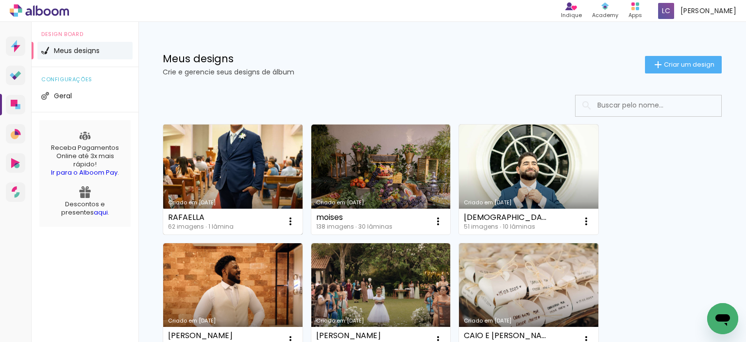
click at [236, 154] on link "Criado em [DATE]" at bounding box center [232, 179] width 139 height 110
click at [0, 0] on neon-animated-pages "Confirmar Cancelar" at bounding box center [0, 0] width 0 height 0
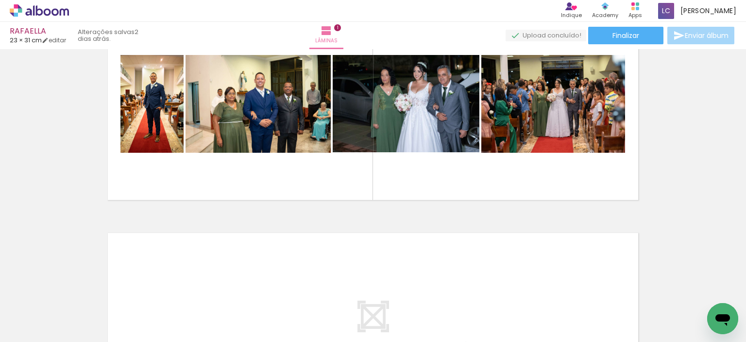
scroll to position [97, 0]
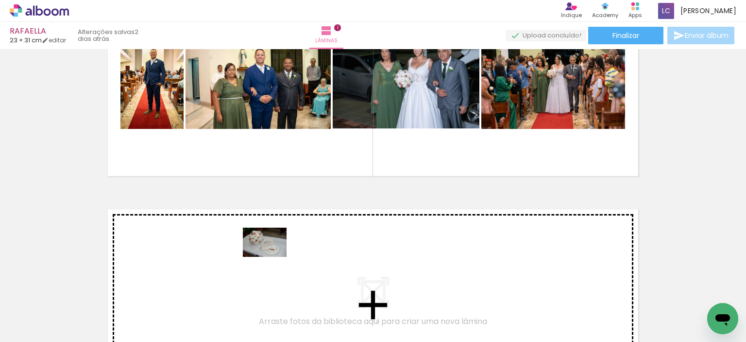
drag, startPoint x: 319, startPoint y: 310, endPoint x: 272, endPoint y: 257, distance: 71.3
click at [272, 257] on quentale-workspace at bounding box center [373, 171] width 746 height 342
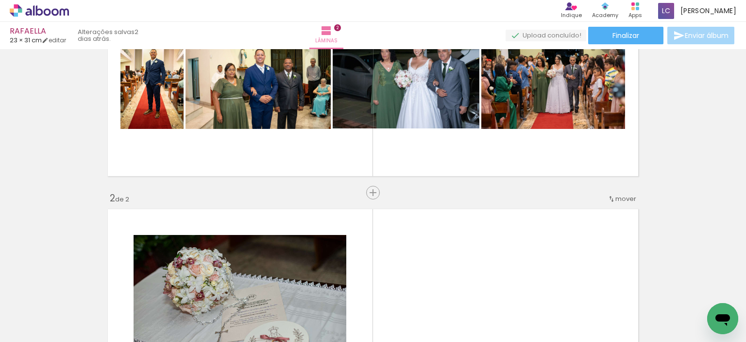
scroll to position [237, 0]
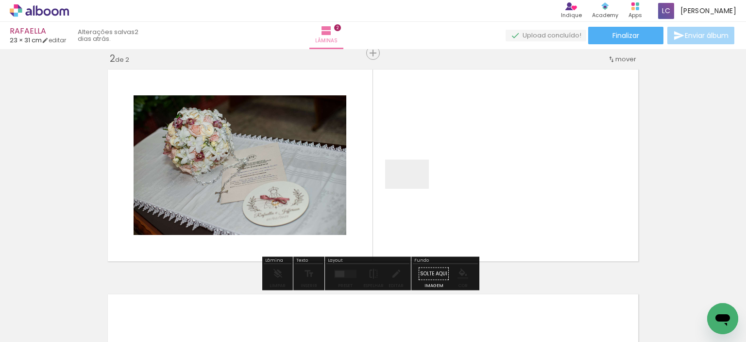
click at [414, 189] on quentale-workspace at bounding box center [373, 171] width 746 height 342
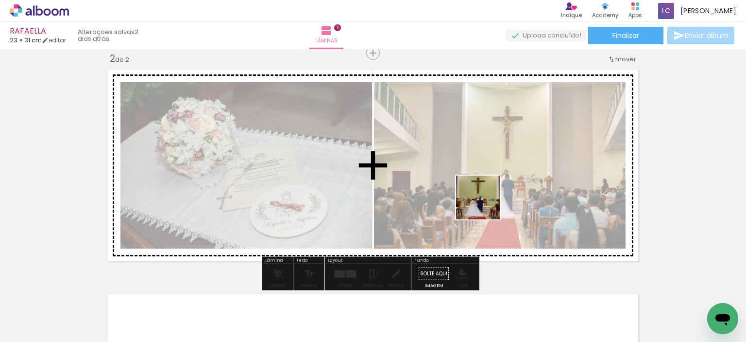
drag, startPoint x: 429, startPoint y: 316, endPoint x: 485, endPoint y: 205, distance: 124.9
click at [485, 205] on quentale-workspace at bounding box center [373, 171] width 746 height 342
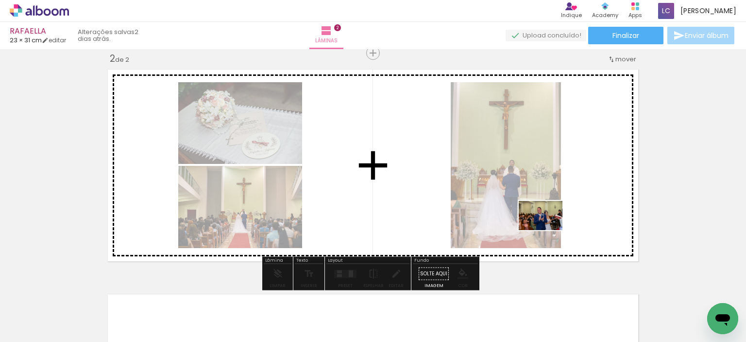
drag, startPoint x: 486, startPoint y: 316, endPoint x: 548, endPoint y: 230, distance: 106.1
click at [548, 230] on quentale-workspace at bounding box center [373, 171] width 746 height 342
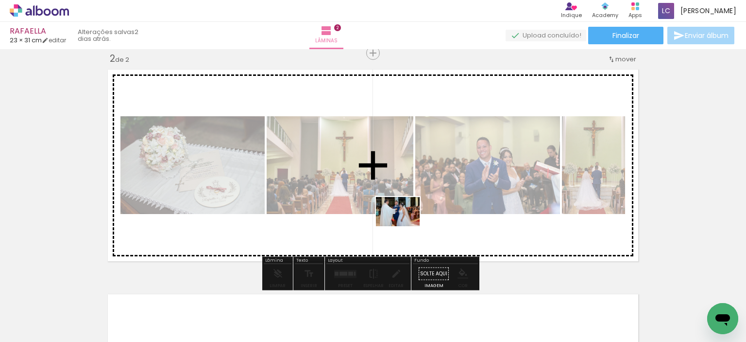
drag, startPoint x: 533, startPoint y: 315, endPoint x: 405, endPoint y: 226, distance: 156.3
click at [405, 226] on quentale-workspace at bounding box center [373, 171] width 746 height 342
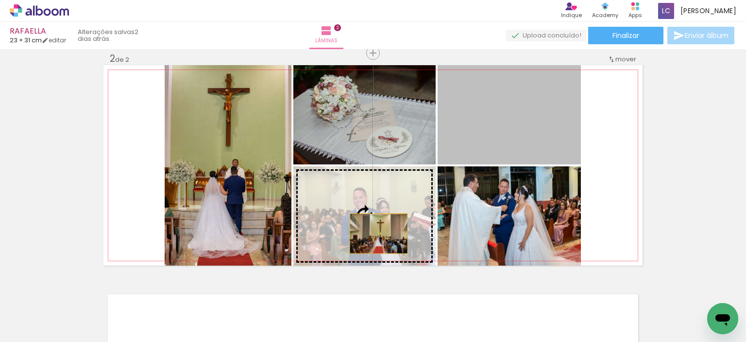
drag, startPoint x: 535, startPoint y: 140, endPoint x: 375, endPoint y: 233, distance: 184.8
click at [0, 0] on slot at bounding box center [0, 0] width 0 height 0
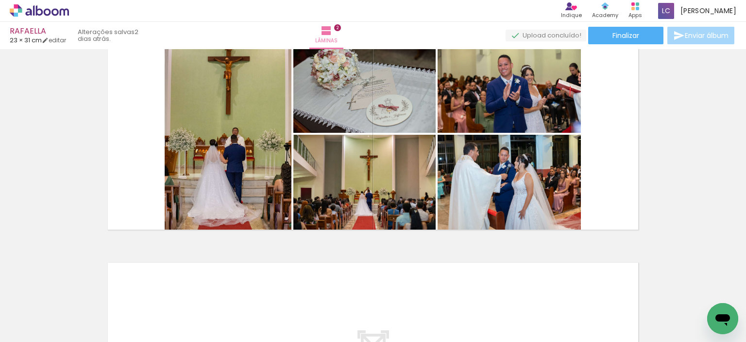
scroll to position [285, 0]
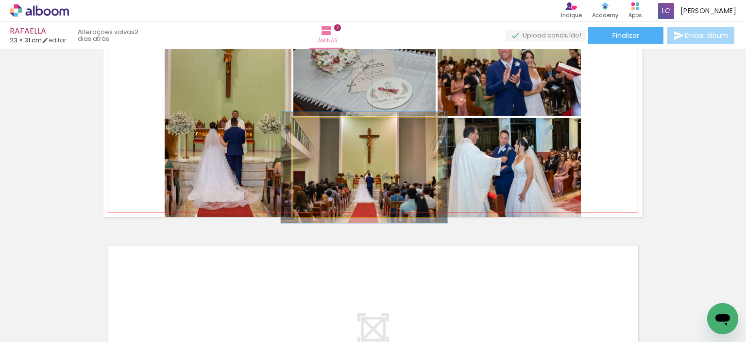
type paper-slider "112"
click at [319, 130] on div at bounding box center [320, 128] width 16 height 16
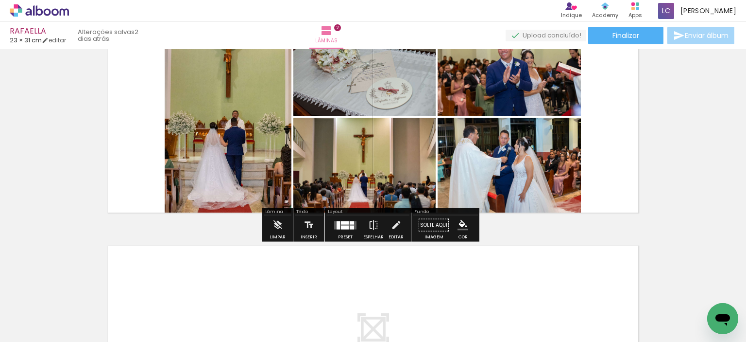
click at [670, 207] on div "Inserir lâmina 1 de 2 Inserir lâmina 2 de 2" at bounding box center [373, 104] width 746 height 674
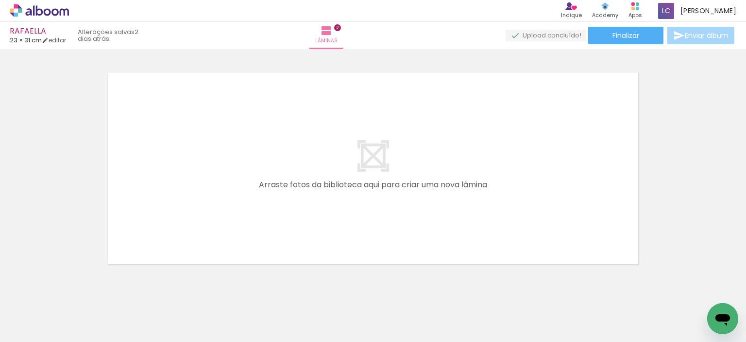
scroll to position [479, 0]
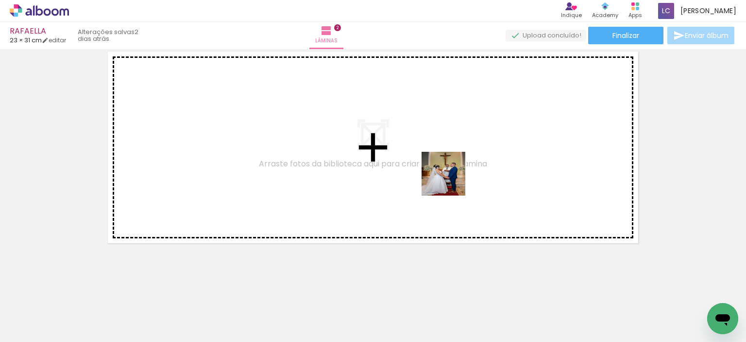
click at [451, 181] on quentale-workspace at bounding box center [373, 171] width 746 height 342
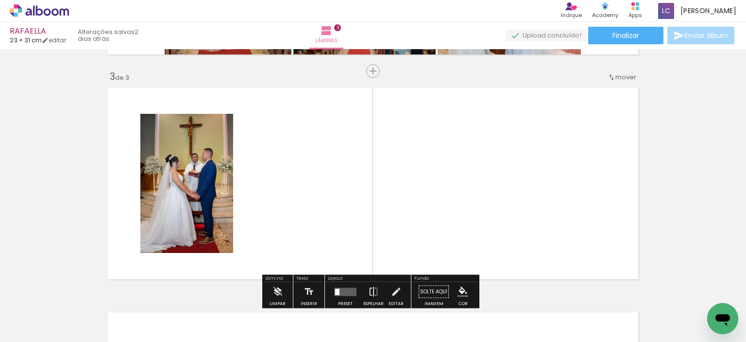
scroll to position [412, 0]
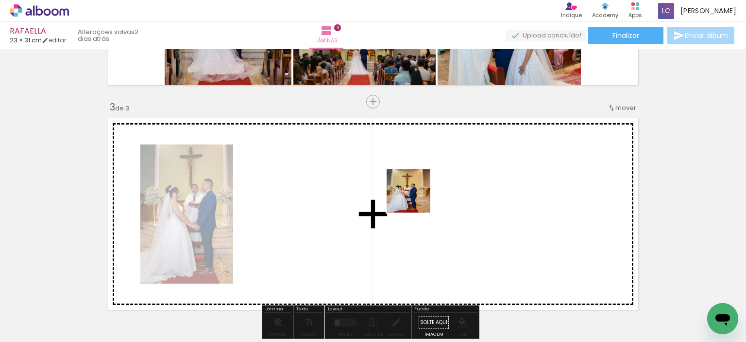
drag, startPoint x: 494, startPoint y: 223, endPoint x: 416, endPoint y: 198, distance: 81.6
click at [416, 198] on quentale-workspace at bounding box center [373, 171] width 746 height 342
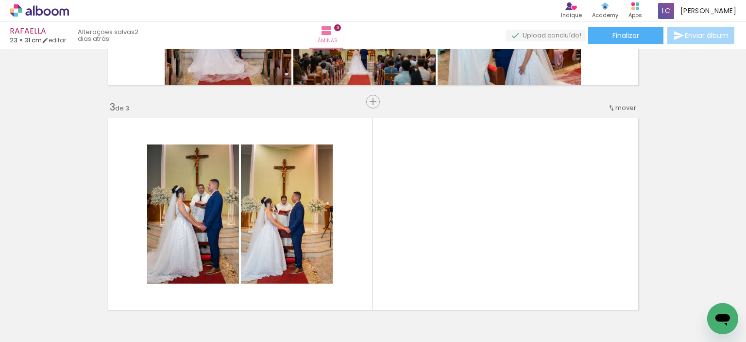
scroll to position [0, 442]
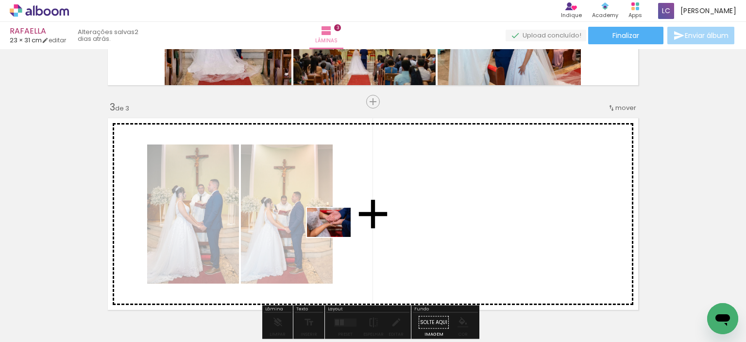
drag, startPoint x: 266, startPoint y: 313, endPoint x: 336, endPoint y: 237, distance: 103.5
click at [336, 237] on quentale-workspace at bounding box center [373, 171] width 746 height 342
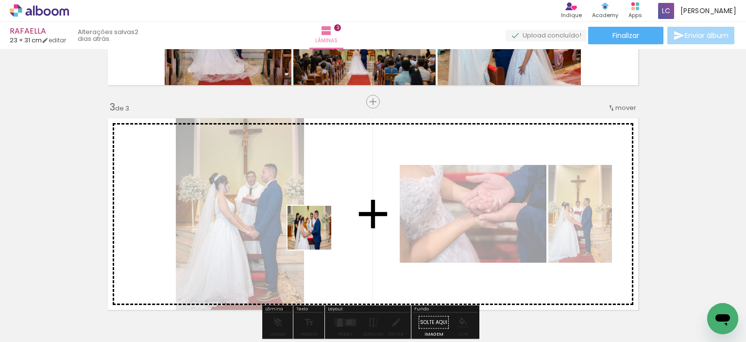
drag, startPoint x: 305, startPoint y: 316, endPoint x: 317, endPoint y: 234, distance: 83.4
click at [317, 234] on quentale-workspace at bounding box center [373, 171] width 746 height 342
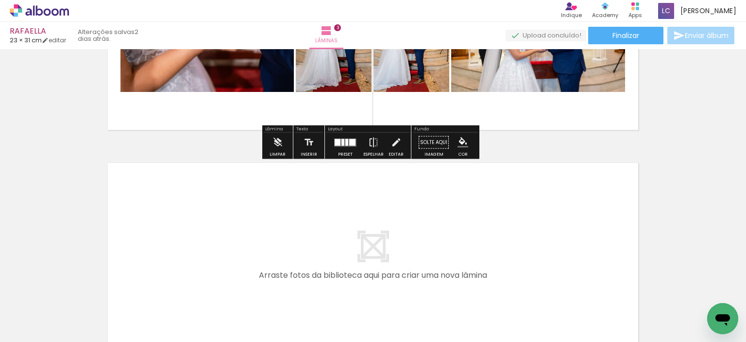
scroll to position [607, 0]
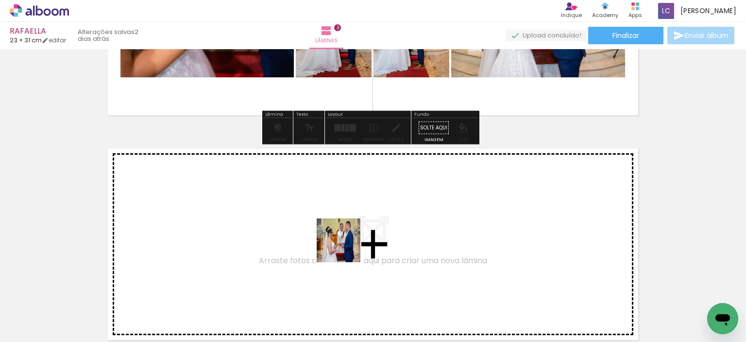
click at [346, 247] on quentale-workspace at bounding box center [373, 171] width 746 height 342
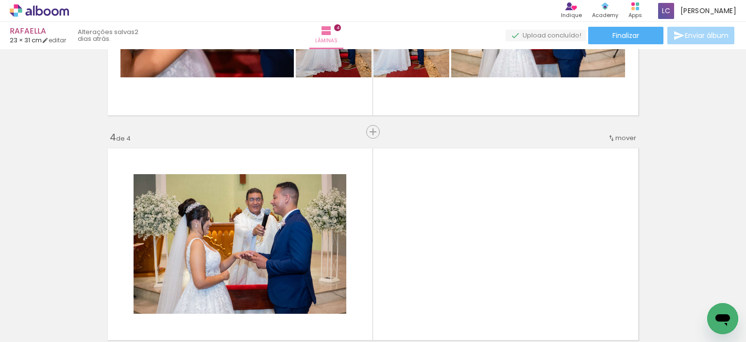
scroll to position [686, 0]
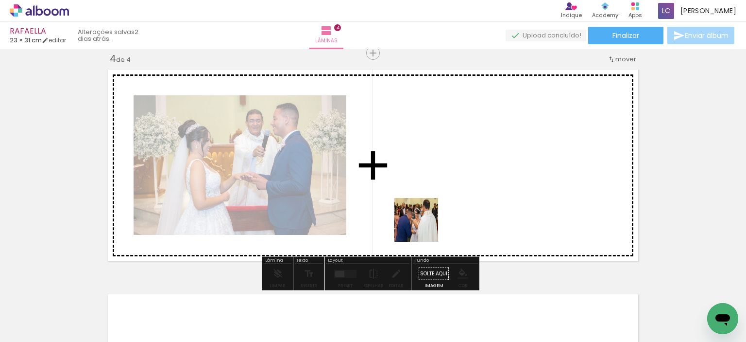
drag, startPoint x: 425, startPoint y: 309, endPoint x: 477, endPoint y: 312, distance: 52.6
click at [424, 226] on quentale-workspace at bounding box center [373, 171] width 746 height 342
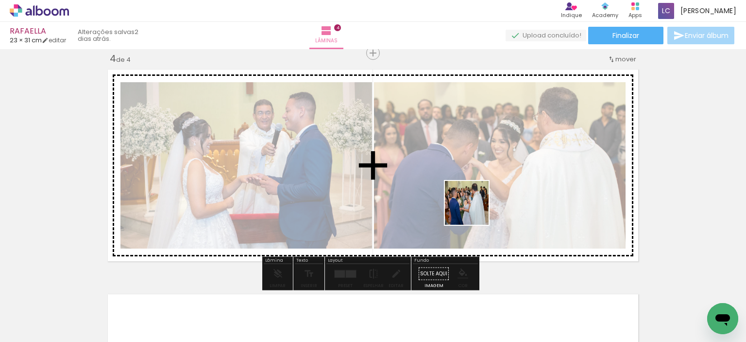
drag, startPoint x: 477, startPoint y: 312, endPoint x: 525, endPoint y: 310, distance: 47.7
click at [474, 210] on quentale-workspace at bounding box center [373, 171] width 746 height 342
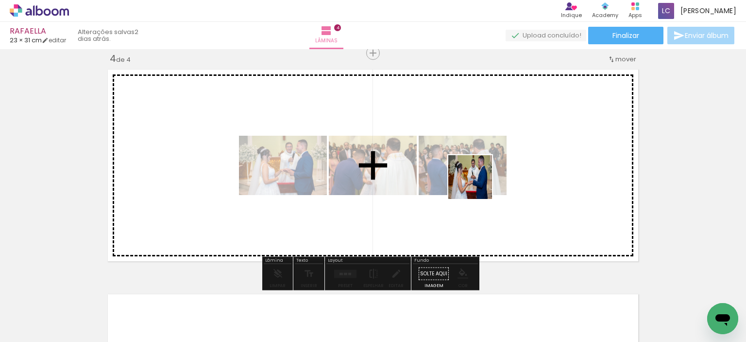
drag, startPoint x: 525, startPoint y: 310, endPoint x: 530, endPoint y: 258, distance: 52.7
click at [478, 185] on quentale-workspace at bounding box center [373, 171] width 746 height 342
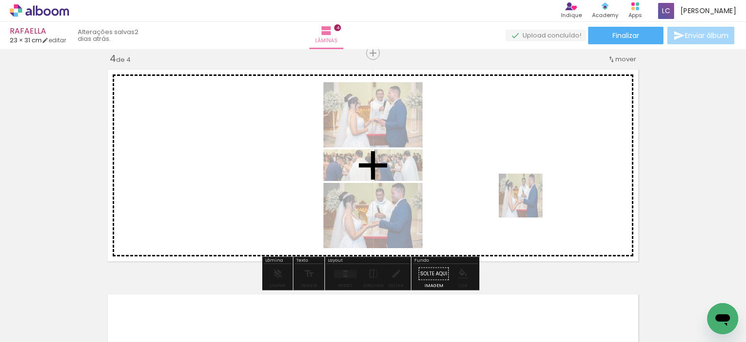
drag, startPoint x: 532, startPoint y: 312, endPoint x: 528, endPoint y: 202, distance: 110.4
click at [528, 202] on quentale-workspace at bounding box center [373, 171] width 746 height 342
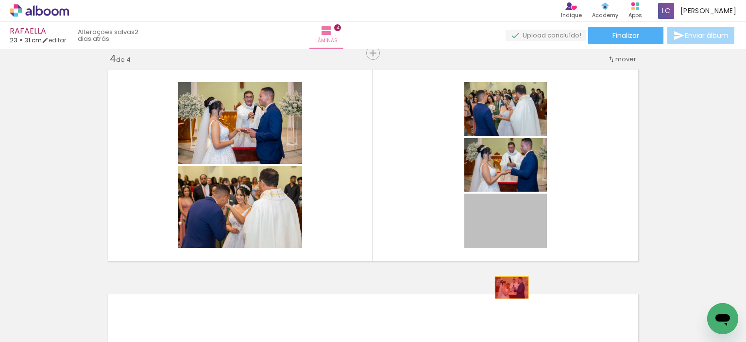
drag, startPoint x: 507, startPoint y: 221, endPoint x: 508, endPoint y: 287, distance: 66.6
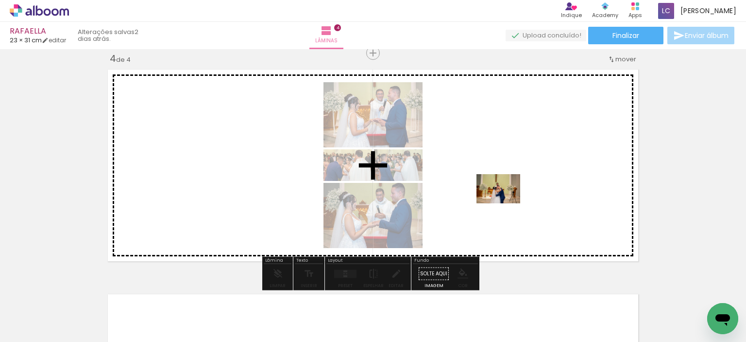
drag, startPoint x: 587, startPoint y: 322, endPoint x: 506, endPoint y: 203, distance: 143.9
click at [506, 203] on quentale-workspace at bounding box center [373, 171] width 746 height 342
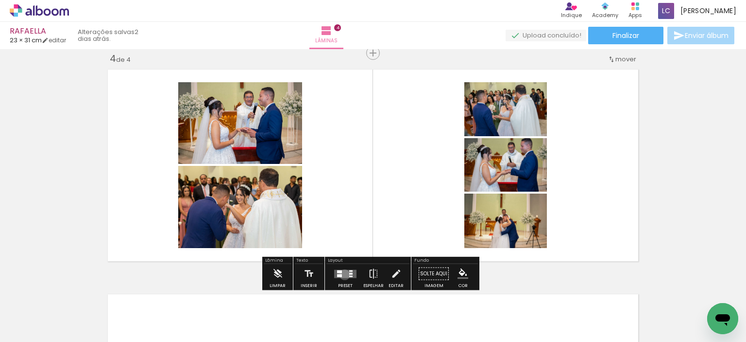
click at [343, 274] on quentale-layouter at bounding box center [345, 273] width 22 height 8
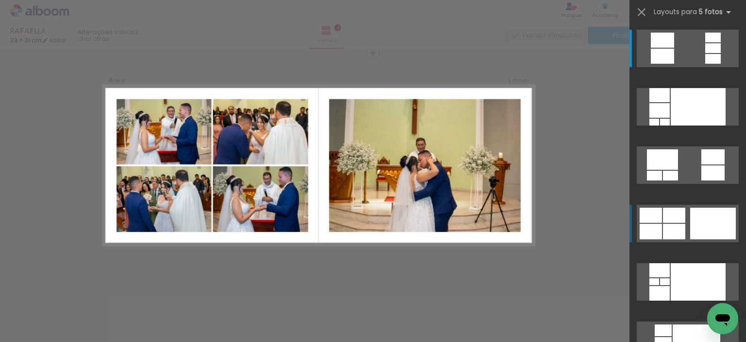
click at [705, 53] on div at bounding box center [713, 48] width 16 height 10
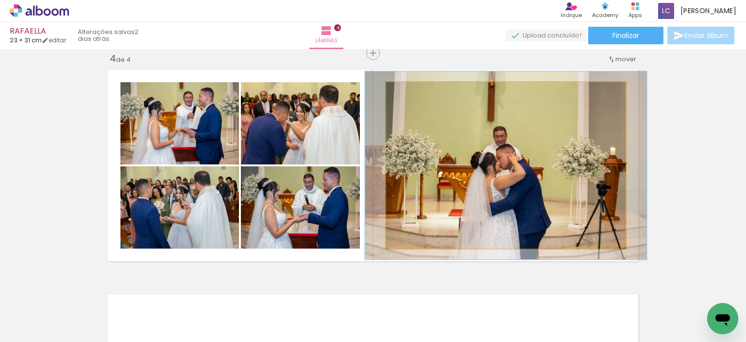
drag, startPoint x: 404, startPoint y: 93, endPoint x: 409, endPoint y: 93, distance: 4.9
click at [409, 93] on div at bounding box center [413, 92] width 9 height 9
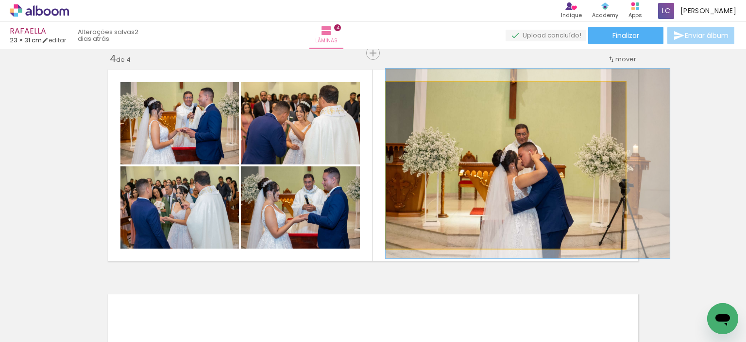
drag, startPoint x: 532, startPoint y: 187, endPoint x: 571, endPoint y: 185, distance: 38.4
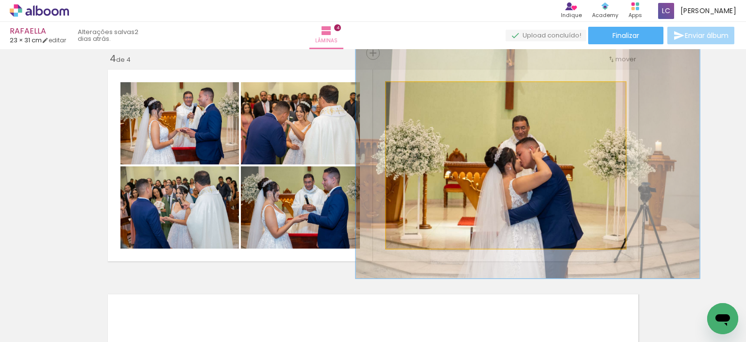
drag, startPoint x: 411, startPoint y: 93, endPoint x: 420, endPoint y: 94, distance: 9.3
type paper-slider "138"
click at [420, 94] on div at bounding box center [423, 92] width 9 height 9
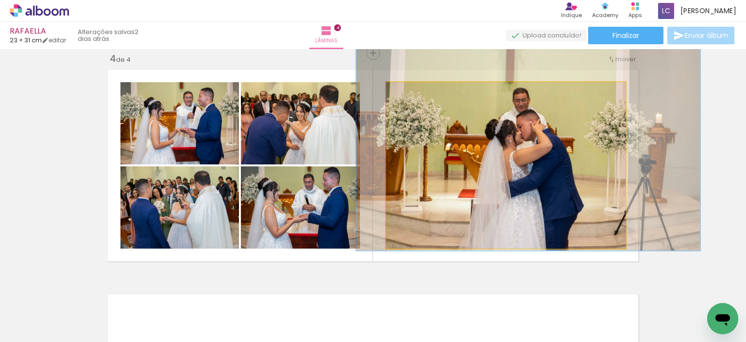
drag, startPoint x: 602, startPoint y: 208, endPoint x: 603, endPoint y: 181, distance: 27.7
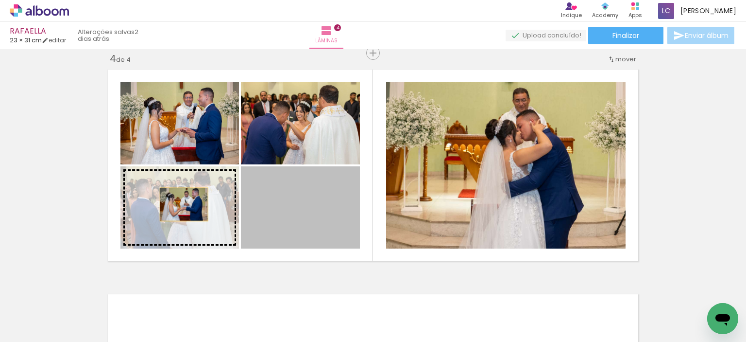
drag, startPoint x: 324, startPoint y: 212, endPoint x: 180, endPoint y: 204, distance: 144.0
click at [0, 0] on slot at bounding box center [0, 0] width 0 height 0
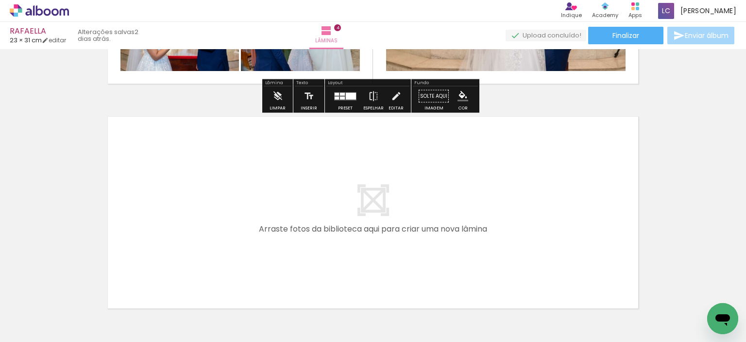
scroll to position [880, 0]
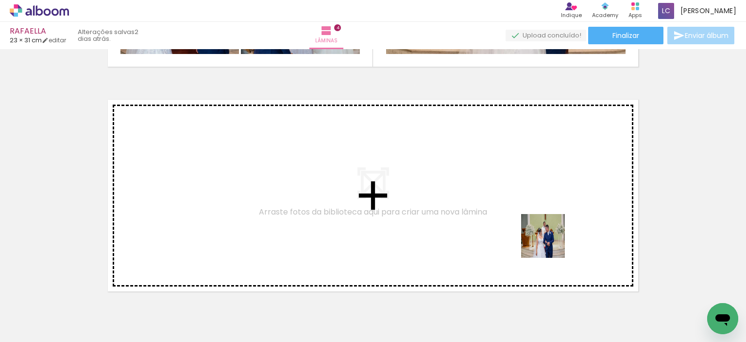
drag, startPoint x: 637, startPoint y: 309, endPoint x: 542, endPoint y: 236, distance: 119.6
click at [542, 236] on quentale-workspace at bounding box center [373, 171] width 746 height 342
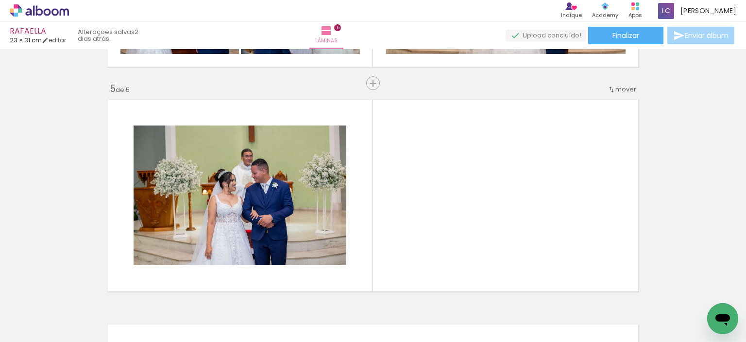
scroll to position [910, 0]
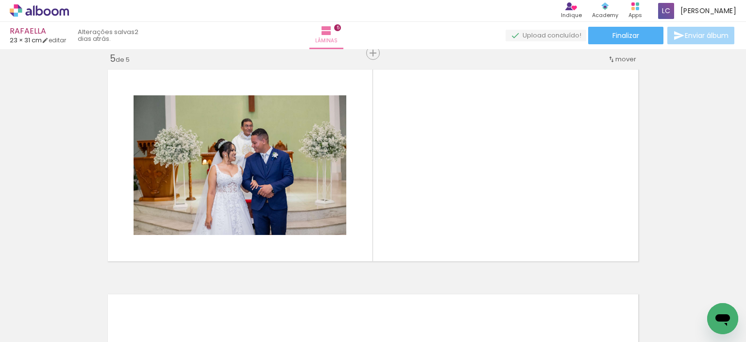
drag, startPoint x: 690, startPoint y: 310, endPoint x: 508, endPoint y: 257, distance: 189.7
click at [460, 213] on quentale-workspace at bounding box center [373, 171] width 746 height 342
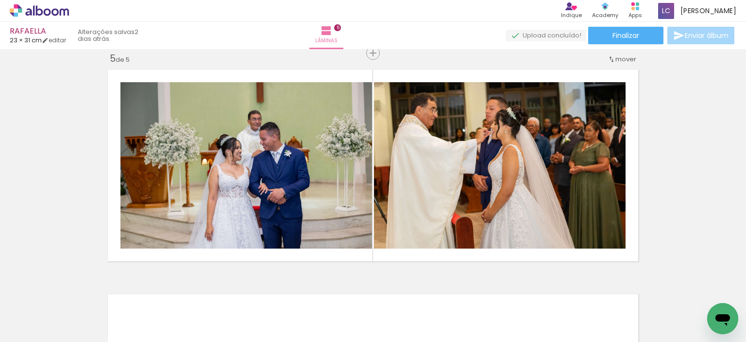
scroll to position [0, 809]
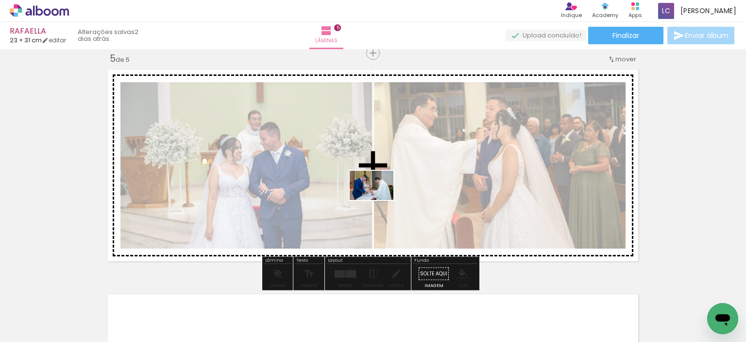
drag, startPoint x: 388, startPoint y: 315, endPoint x: 379, endPoint y: 200, distance: 115.5
click at [379, 200] on quentale-workspace at bounding box center [373, 171] width 746 height 342
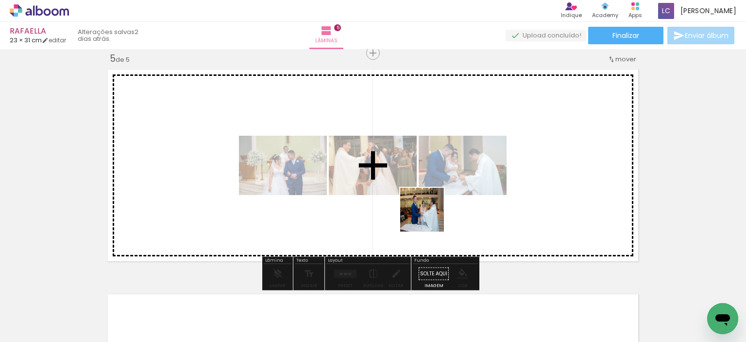
drag, startPoint x: 435, startPoint y: 309, endPoint x: 429, endPoint y: 217, distance: 92.5
click at [429, 217] on quentale-workspace at bounding box center [373, 171] width 746 height 342
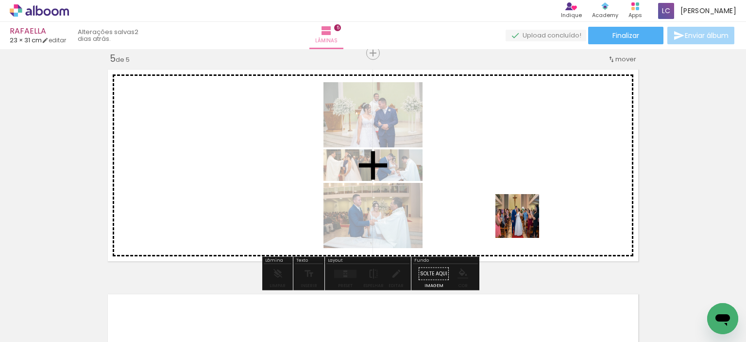
click at [525, 223] on quentale-workspace at bounding box center [373, 171] width 746 height 342
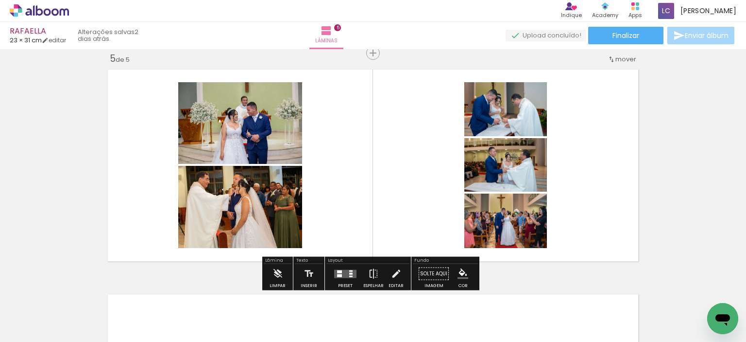
click at [352, 274] on quentale-layouter at bounding box center [345, 273] width 22 height 8
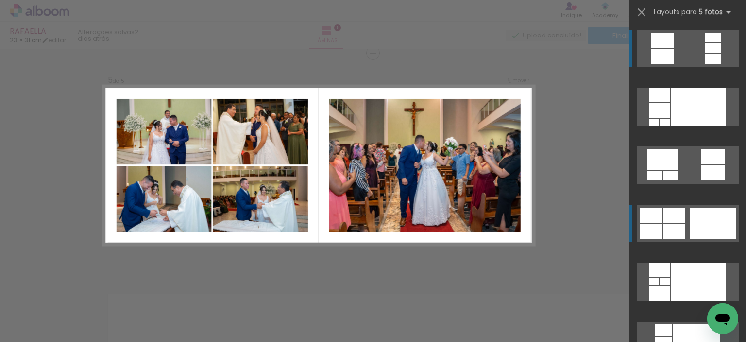
click at [707, 64] on div at bounding box center [713, 59] width 16 height 10
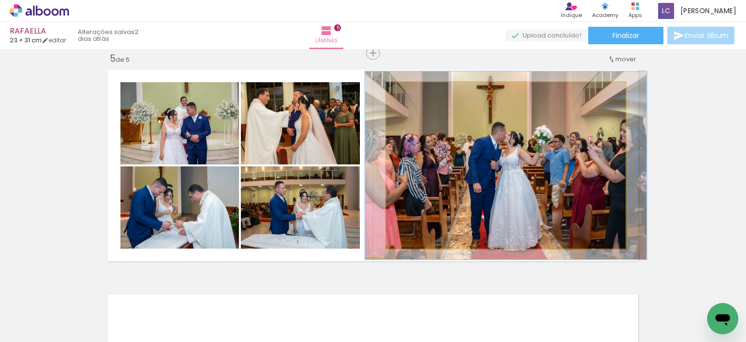
type paper-slider "113"
click at [411, 91] on div at bounding box center [413, 92] width 9 height 9
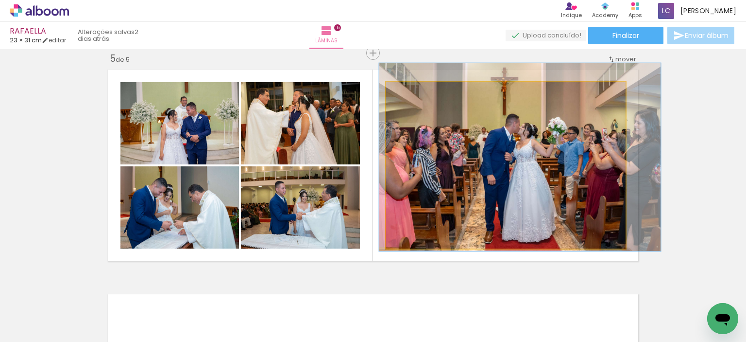
drag, startPoint x: 563, startPoint y: 180, endPoint x: 575, endPoint y: 172, distance: 13.8
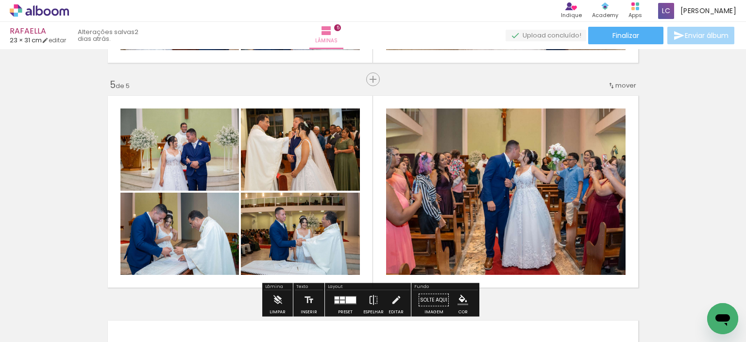
scroll to position [861, 0]
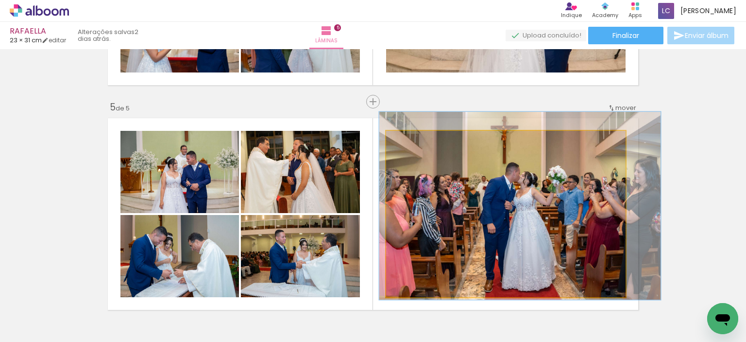
click at [463, 182] on quentale-photo at bounding box center [506, 214] width 240 height 166
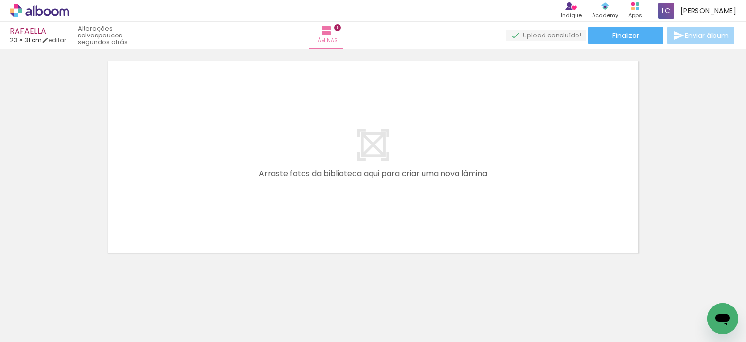
scroll to position [1152, 0]
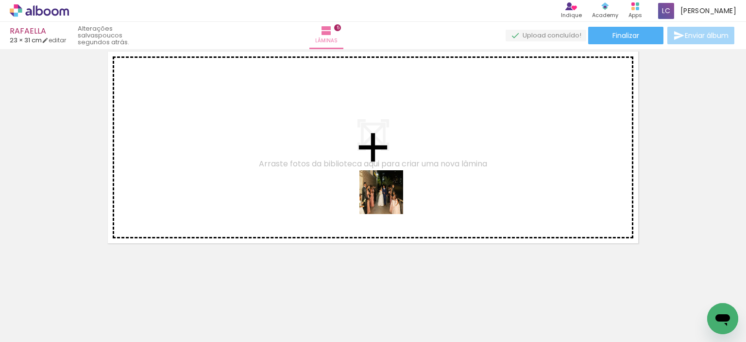
drag, startPoint x: 457, startPoint y: 310, endPoint x: 389, endPoint y: 199, distance: 130.0
click at [389, 199] on quentale-workspace at bounding box center [373, 171] width 746 height 342
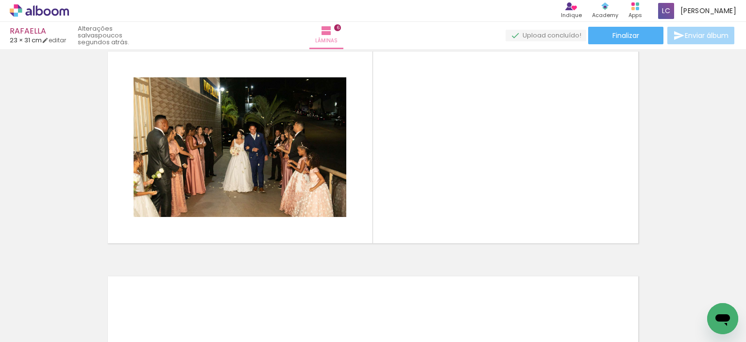
scroll to position [1134, 0]
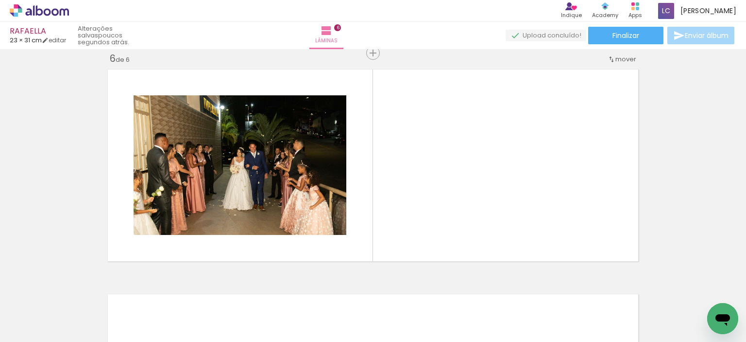
drag, startPoint x: 512, startPoint y: 309, endPoint x: 522, endPoint y: 319, distance: 14.1
click at [509, 207] on quentale-workspace at bounding box center [373, 171] width 746 height 342
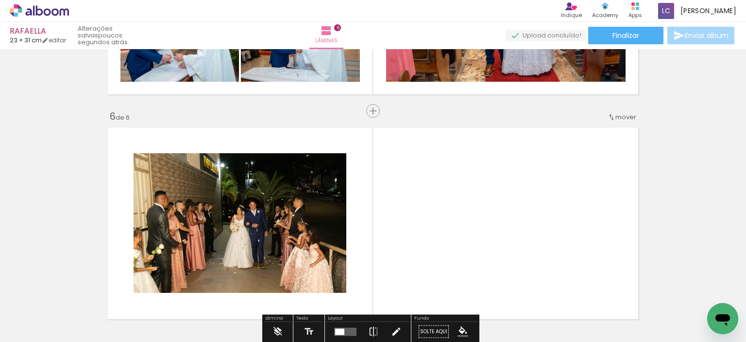
scroll to position [1086, 0]
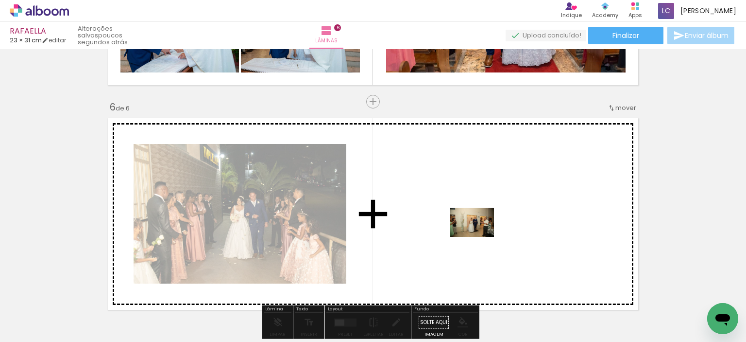
drag, startPoint x: 512, startPoint y: 316, endPoint x: 480, endPoint y: 237, distance: 85.9
click at [480, 237] on quentale-workspace at bounding box center [373, 171] width 746 height 342
